Goal: Task Accomplishment & Management: Manage account settings

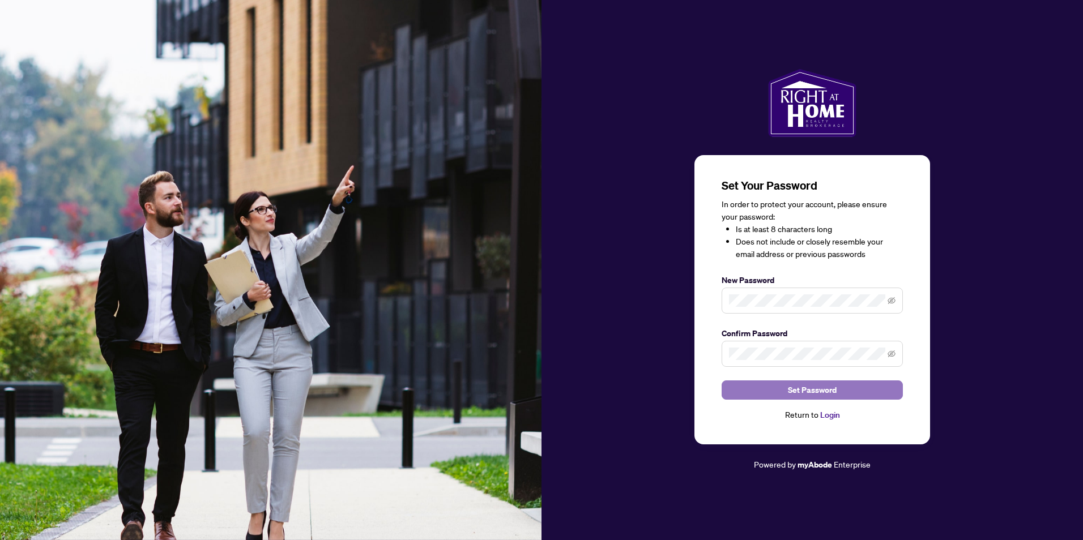
click at [828, 388] on span "Set Password" at bounding box center [812, 390] width 49 height 18
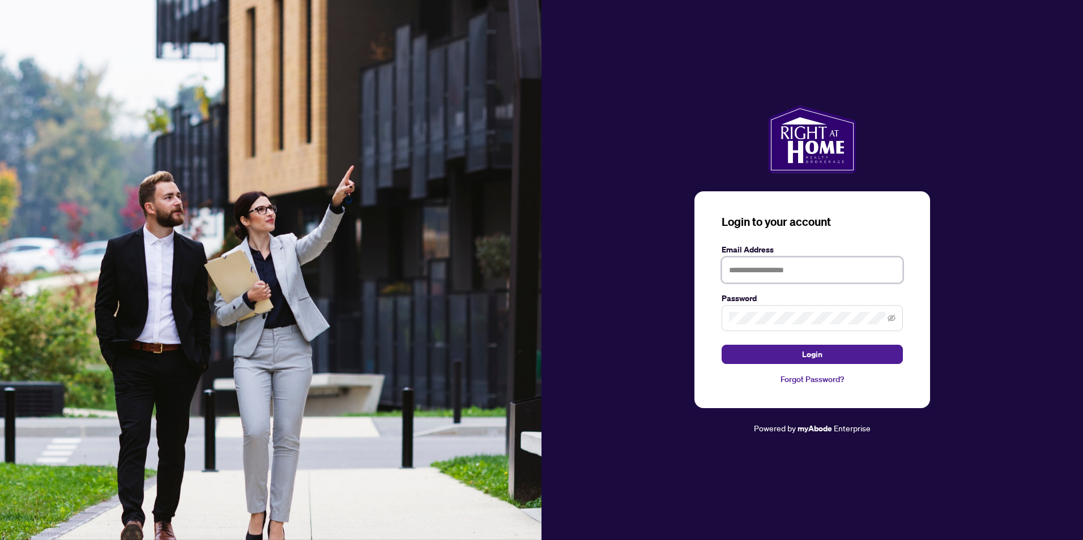
click at [796, 270] on input "text" at bounding box center [811, 270] width 181 height 26
type input "**********"
click at [808, 349] on span "Login" at bounding box center [812, 354] width 20 height 18
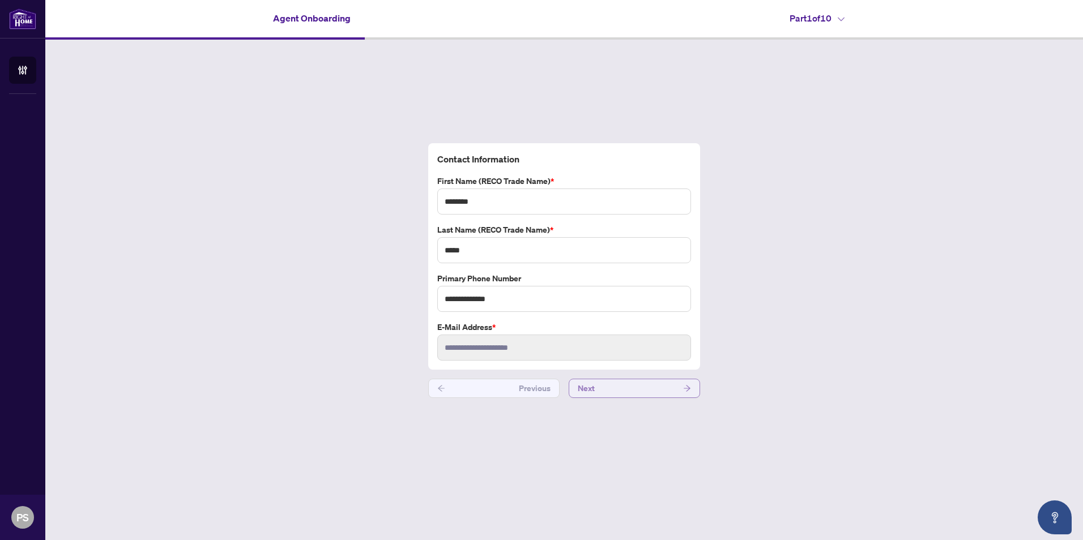
click at [587, 387] on span "Next" at bounding box center [586, 388] width 17 height 18
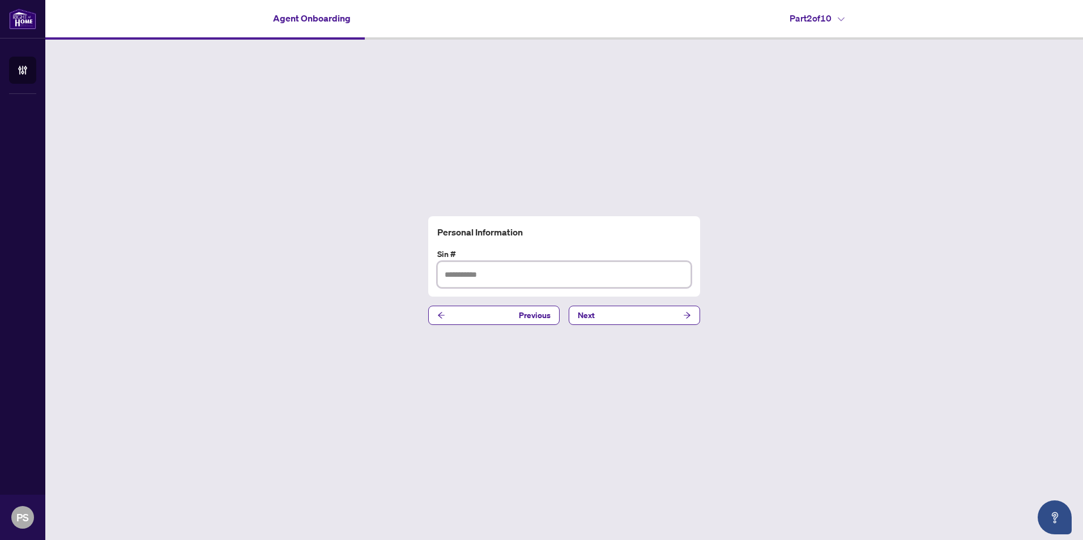
click at [482, 279] on input "text" at bounding box center [564, 275] width 254 height 26
type input "*********"
click at [604, 315] on button "Next" at bounding box center [634, 315] width 131 height 19
click at [488, 275] on input "text" at bounding box center [564, 275] width 254 height 26
type input "**********"
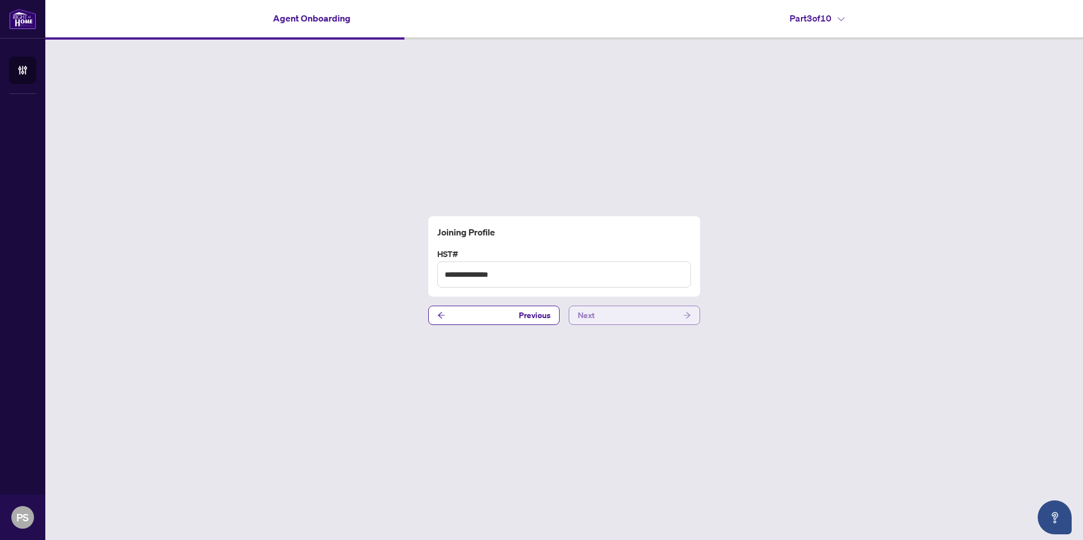
click at [623, 319] on button "Next" at bounding box center [634, 315] width 131 height 19
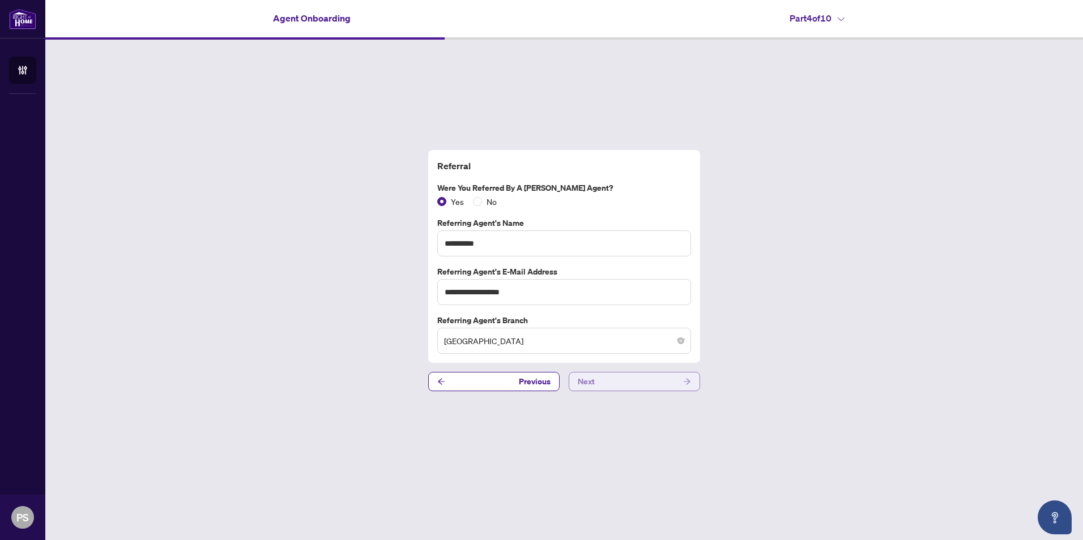
click at [609, 384] on button "Next" at bounding box center [634, 381] width 131 height 19
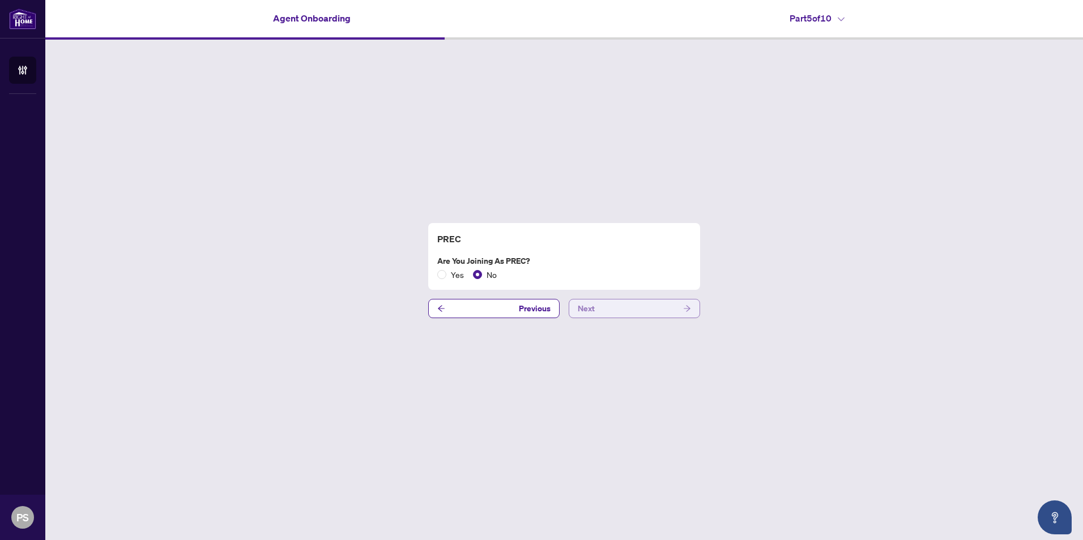
click at [597, 308] on button "Next" at bounding box center [634, 308] width 131 height 19
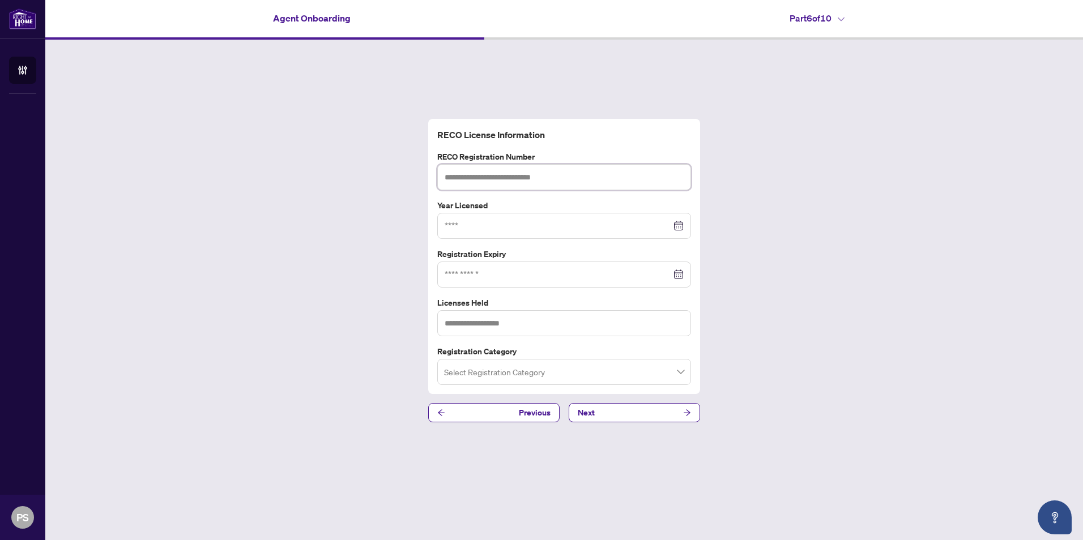
click at [535, 174] on input "text" at bounding box center [564, 177] width 254 height 26
type input "*******"
click at [461, 228] on input at bounding box center [558, 226] width 227 height 12
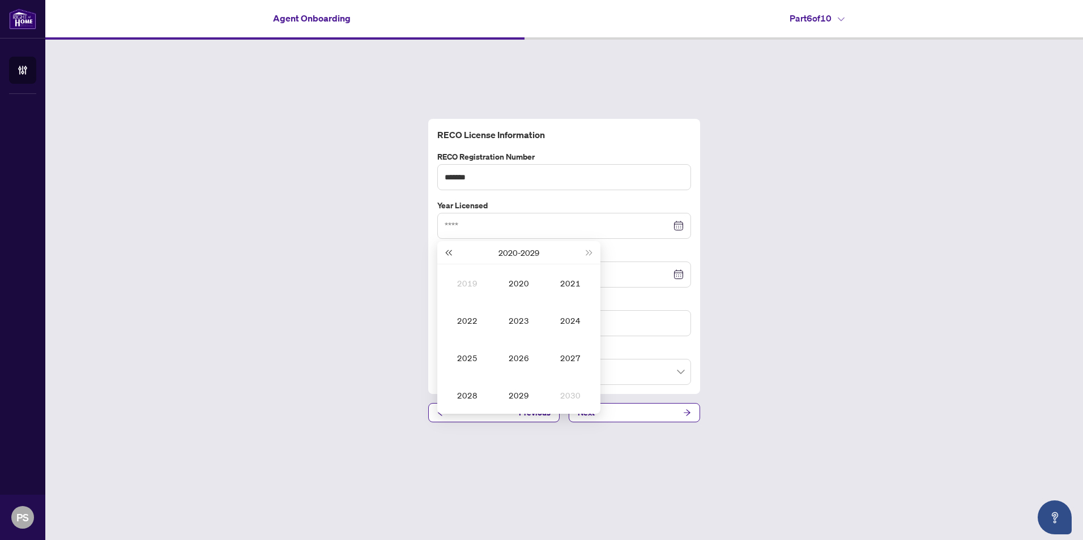
click at [447, 254] on span "Last year (Control + left)" at bounding box center [448, 253] width 6 height 6
type input "****"
click at [524, 287] on div "2010" at bounding box center [519, 283] width 34 height 14
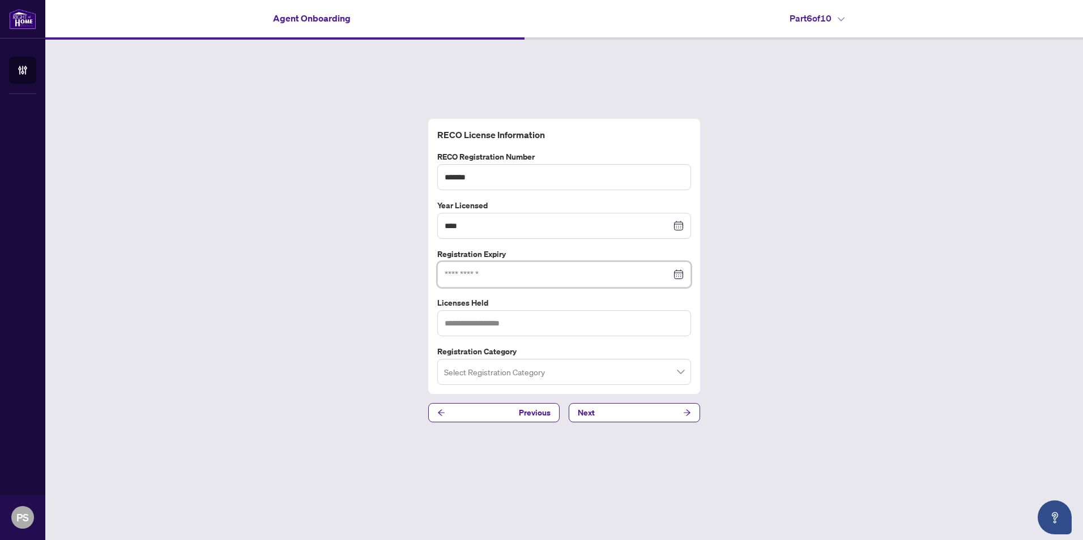
click at [527, 277] on input at bounding box center [558, 274] width 227 height 12
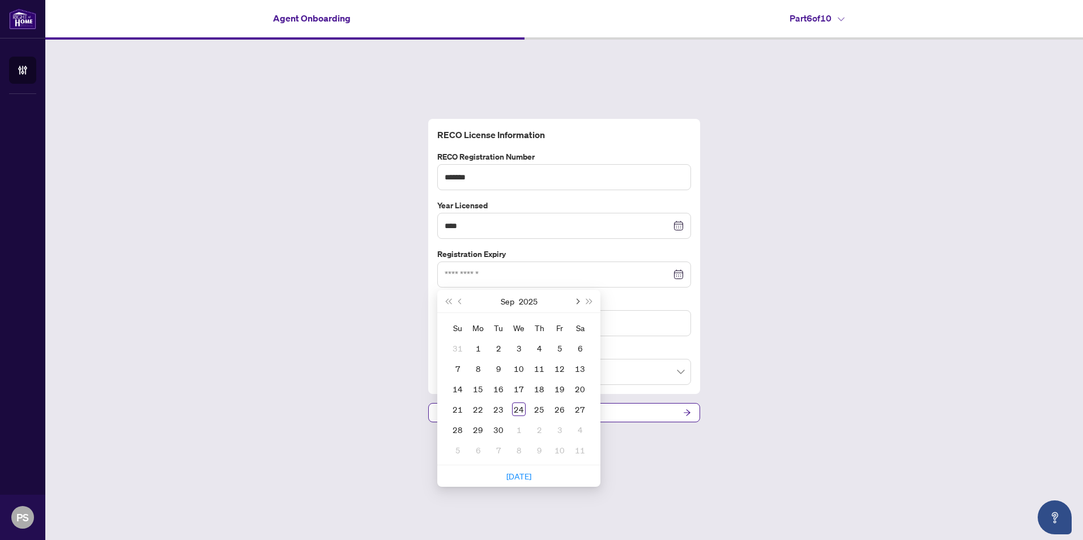
click at [576, 300] on span "Next month (PageDown)" at bounding box center [577, 301] width 6 height 6
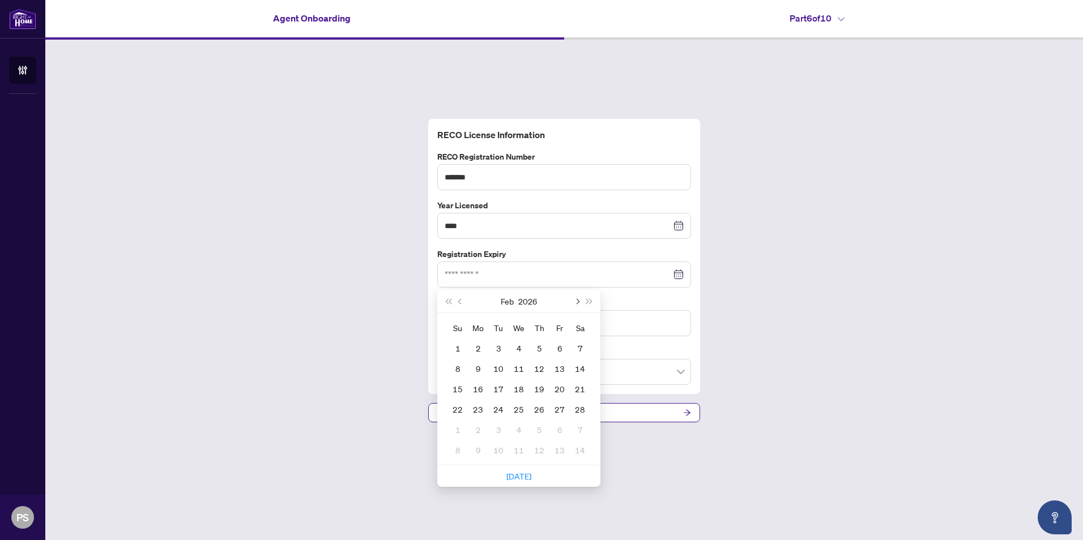
click at [576, 300] on span "Next month (PageDown)" at bounding box center [577, 301] width 6 height 6
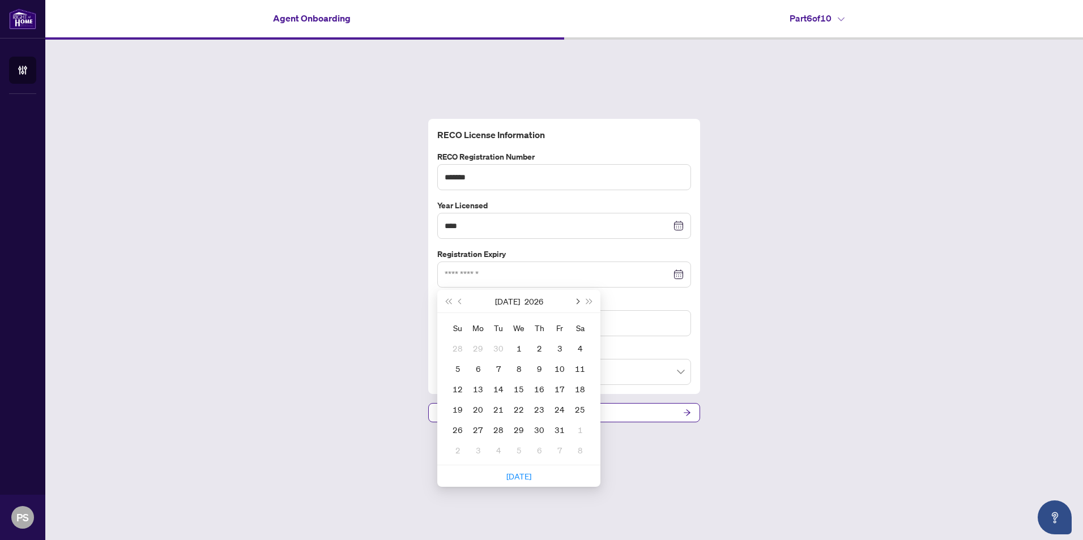
click at [576, 300] on span "Next month (PageDown)" at bounding box center [577, 301] width 6 height 6
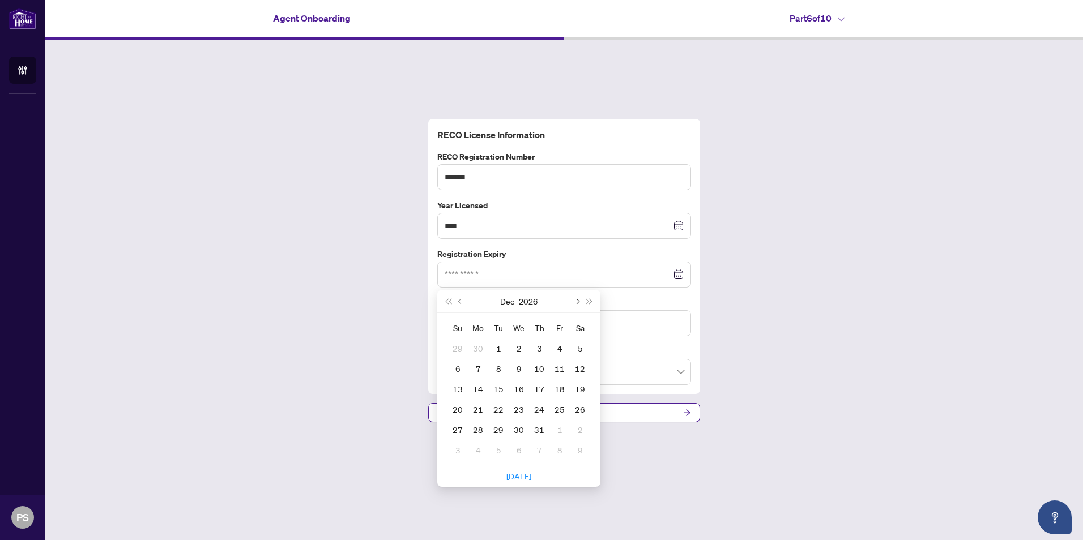
click at [576, 300] on span "Next month (PageDown)" at bounding box center [577, 301] width 6 height 6
click at [576, 302] on span "Next month (PageDown)" at bounding box center [577, 301] width 6 height 6
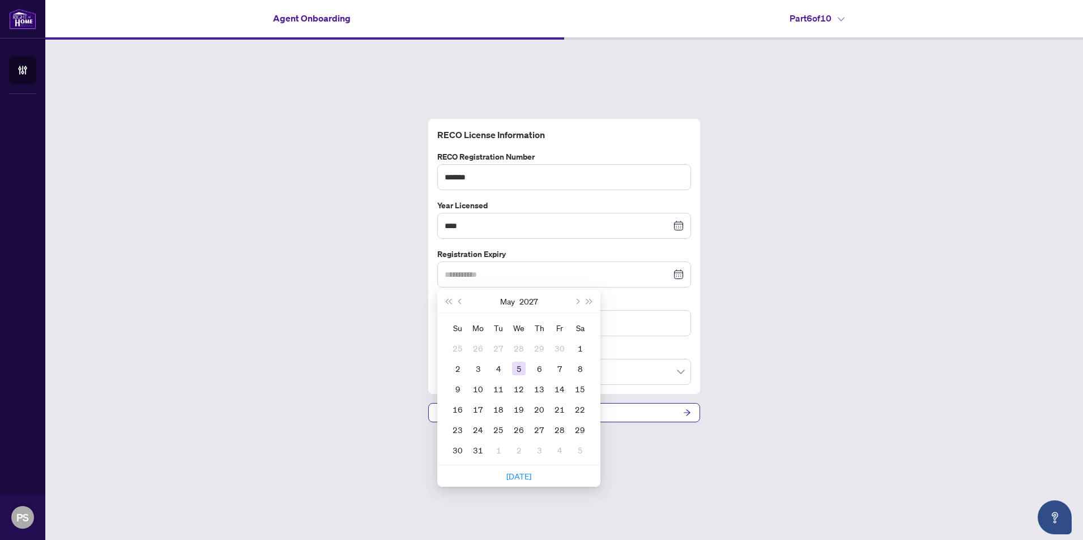
type input "**********"
click at [519, 368] on div "5" at bounding box center [519, 369] width 14 height 14
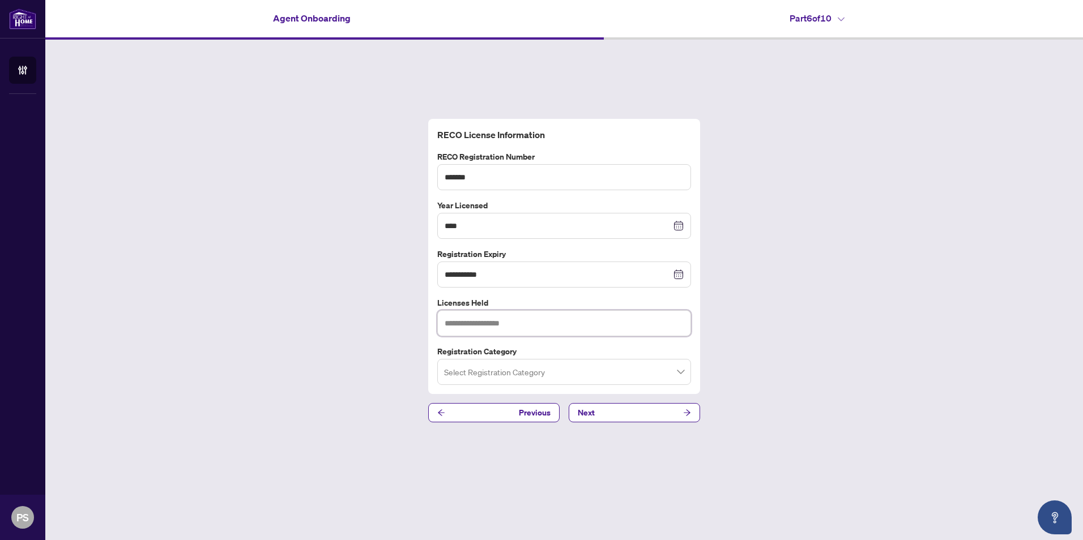
click at [540, 322] on input "text" at bounding box center [564, 323] width 254 height 26
click at [682, 372] on span at bounding box center [564, 372] width 240 height 22
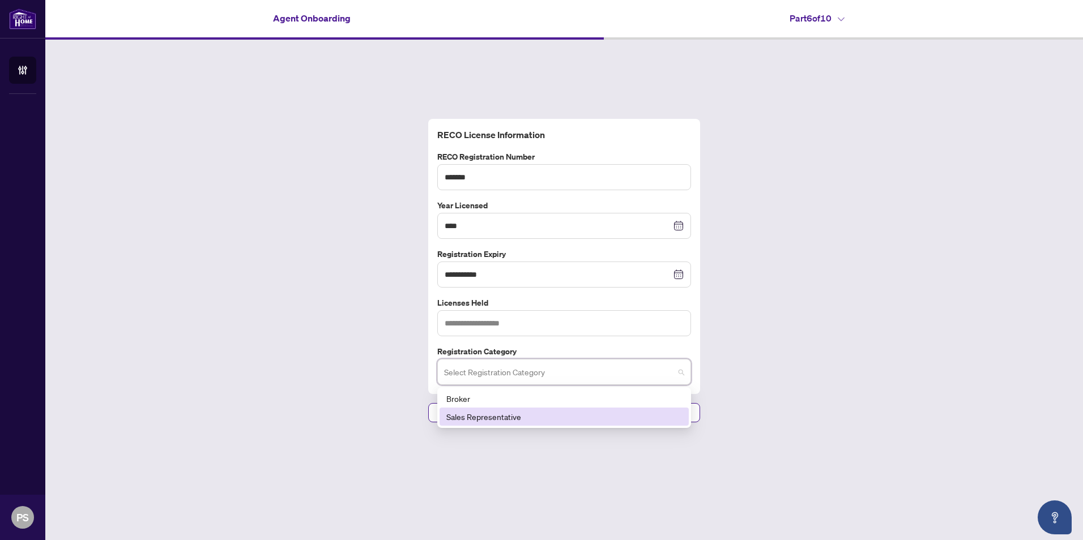
click at [622, 422] on div "Sales Representative" at bounding box center [564, 417] width 236 height 12
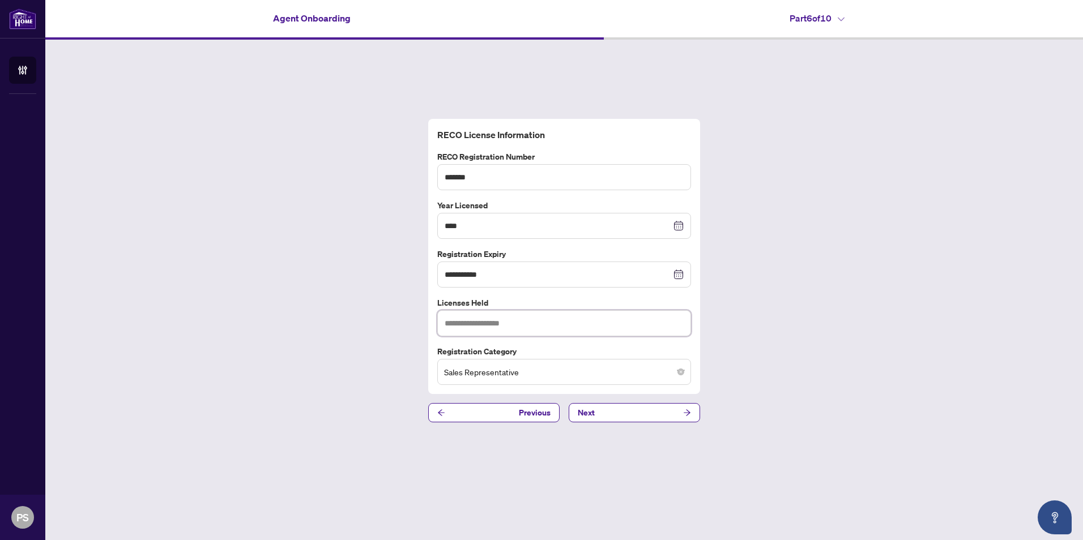
click at [535, 321] on input "text" at bounding box center [564, 323] width 254 height 26
type input "**********"
click at [605, 416] on button "Next" at bounding box center [634, 412] width 131 height 19
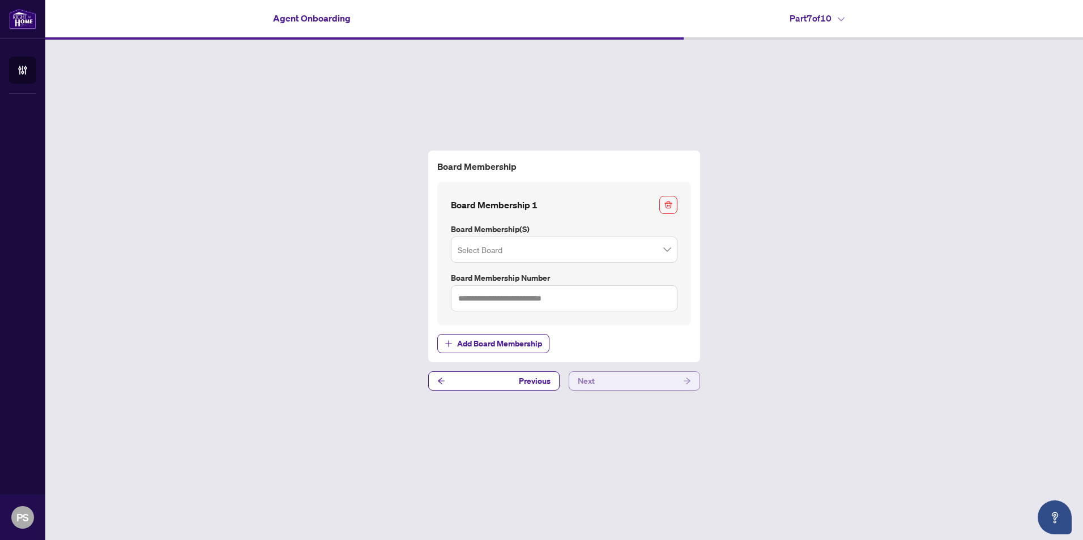
click at [630, 384] on button "Next" at bounding box center [634, 380] width 131 height 19
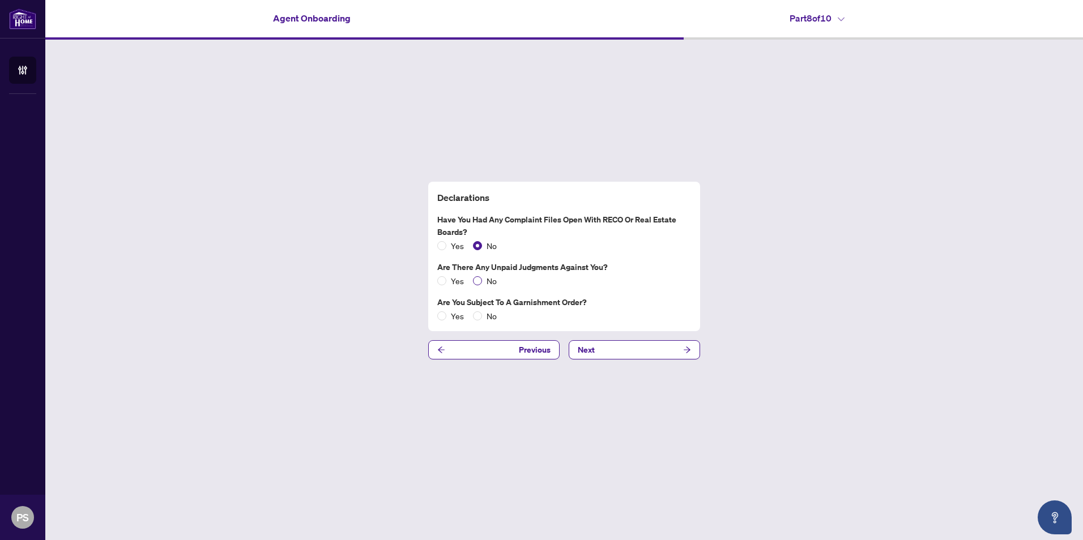
click at [482, 280] on span "No" at bounding box center [491, 281] width 19 height 12
click at [634, 354] on button "Next" at bounding box center [634, 349] width 131 height 19
click at [606, 349] on button "Next" at bounding box center [634, 349] width 131 height 19
